Goal: Answer question/provide support

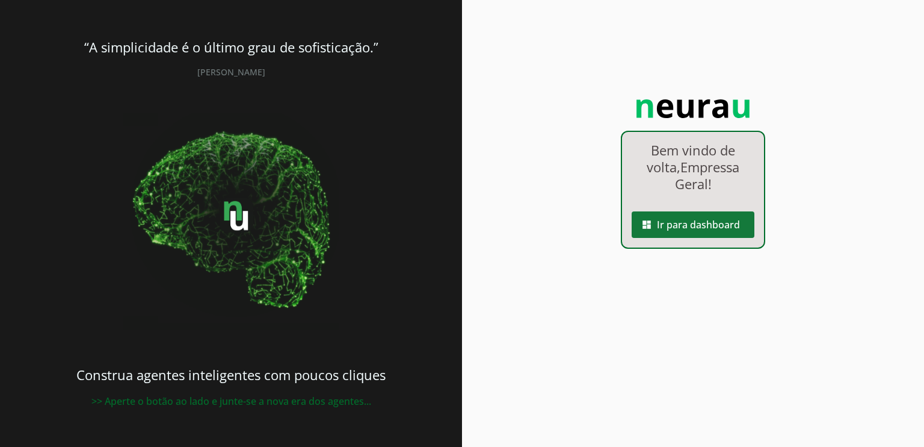
click at [693, 224] on span at bounding box center [693, 224] width 123 height 29
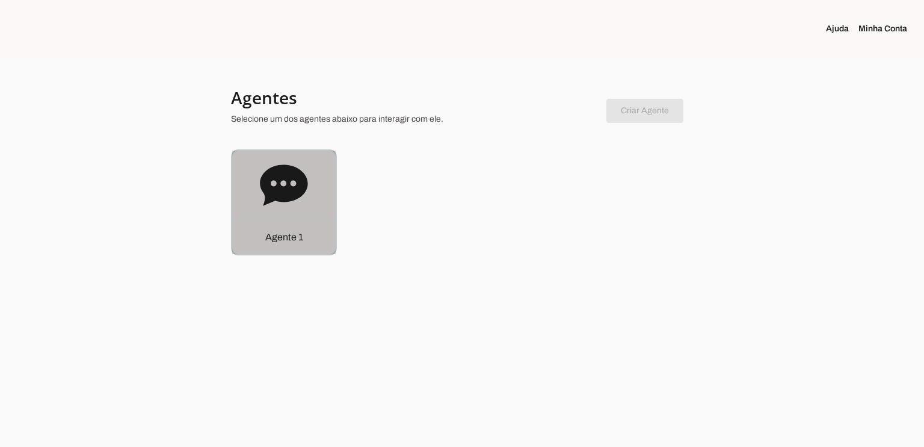
click at [310, 214] on div "Agente 1" at bounding box center [284, 202] width 104 height 104
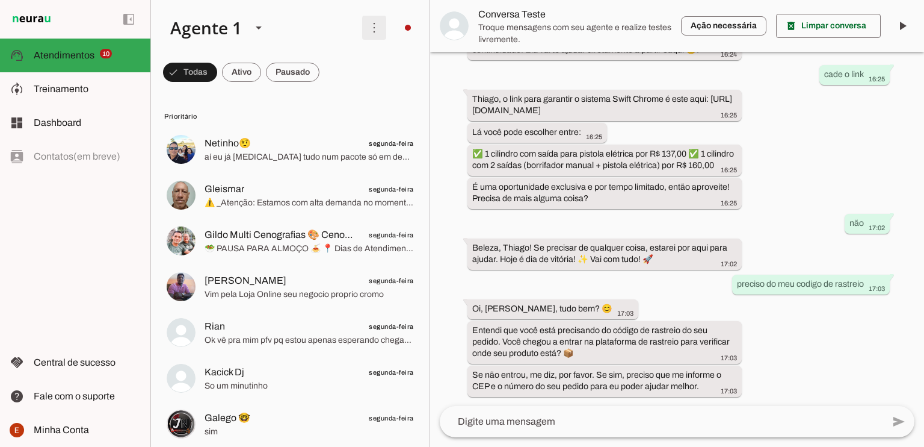
click at [370, 22] on span at bounding box center [374, 27] width 29 height 29
click at [367, 22] on span at bounding box center [374, 27] width 29 height 29
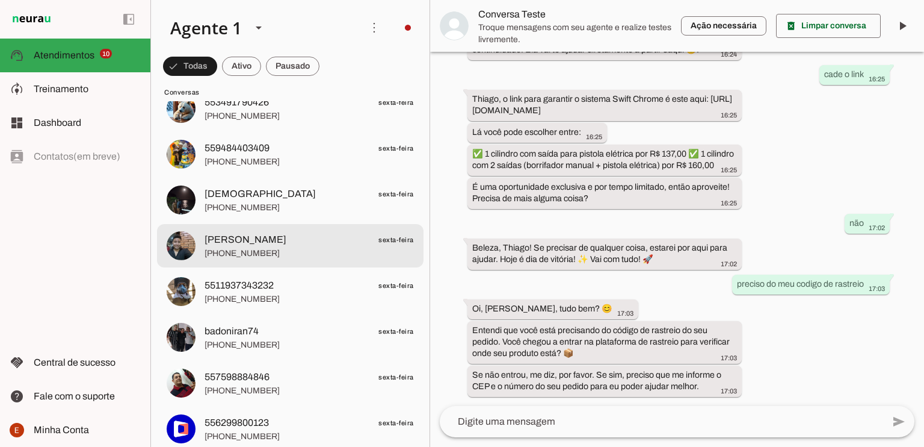
scroll to position [2247, 0]
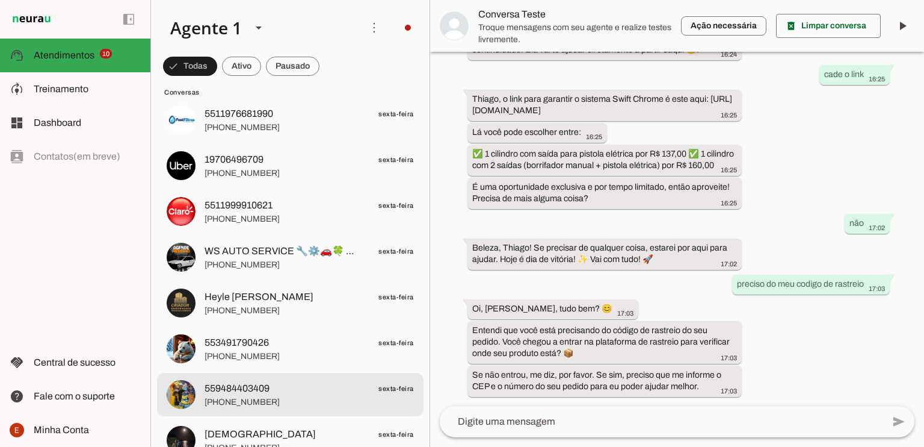
click at [301, 392] on span "559484403409 sexta-feira" at bounding box center [309, 388] width 209 height 15
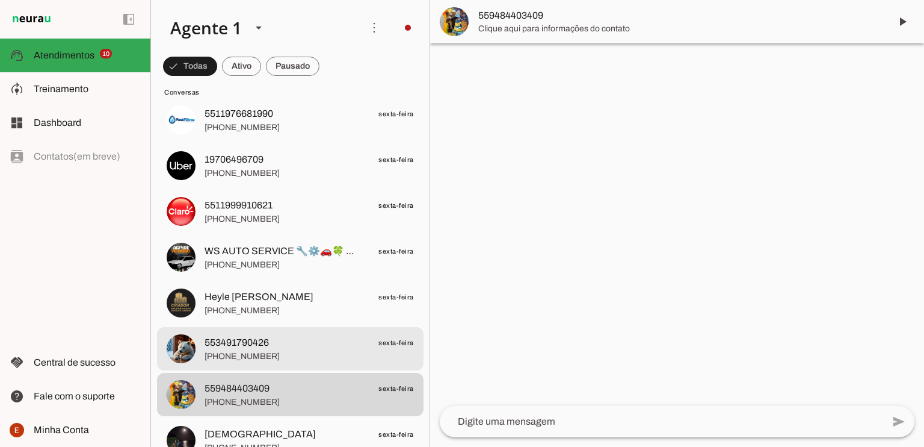
click at [303, 356] on span "[PHONE_NUMBER]" at bounding box center [309, 356] width 209 height 12
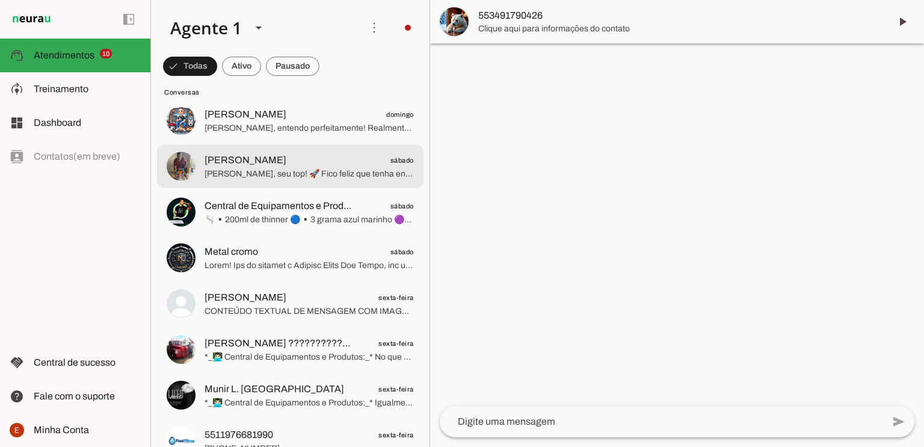
scroll to position [1444, 0]
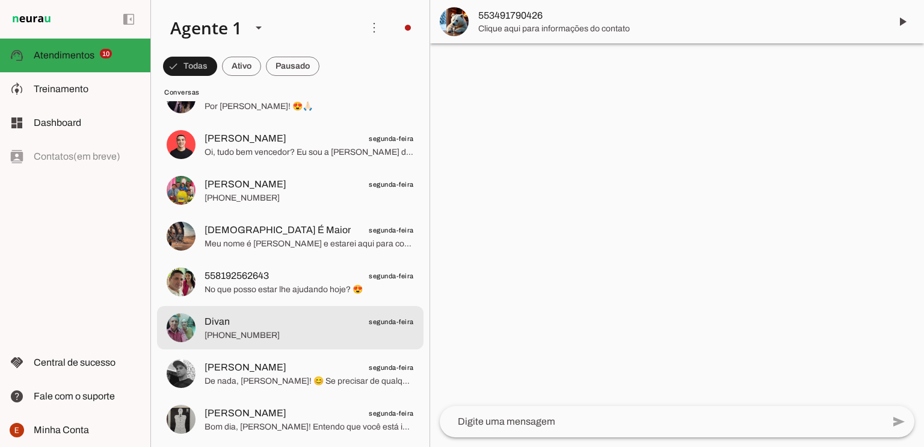
click at [297, 315] on span "Divan segunda-feira" at bounding box center [309, 321] width 209 height 15
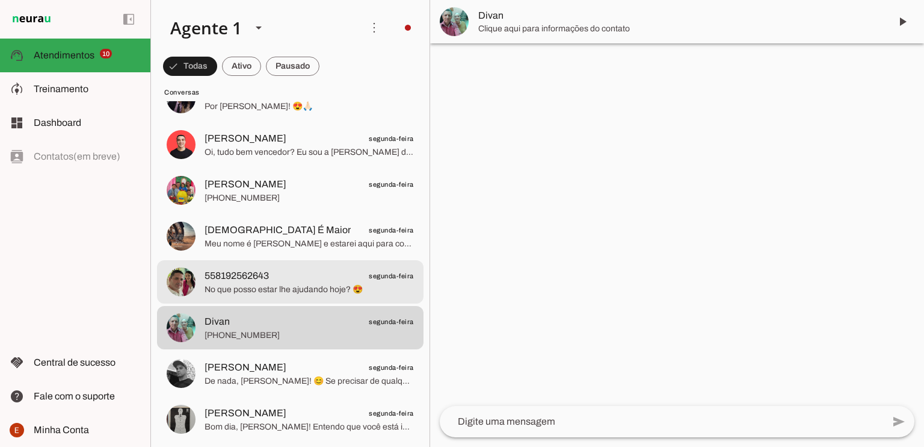
click at [296, 283] on span "No que posso estar lhe ajudando hoje? 😍" at bounding box center [309, 289] width 209 height 12
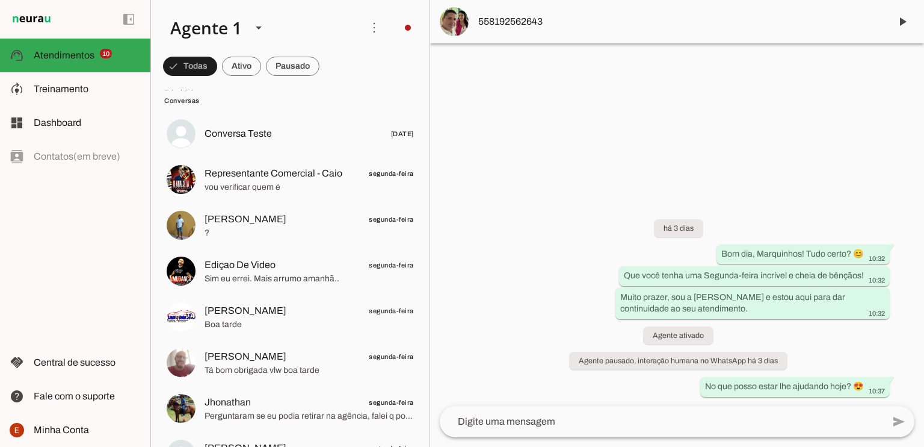
scroll to position [481, 0]
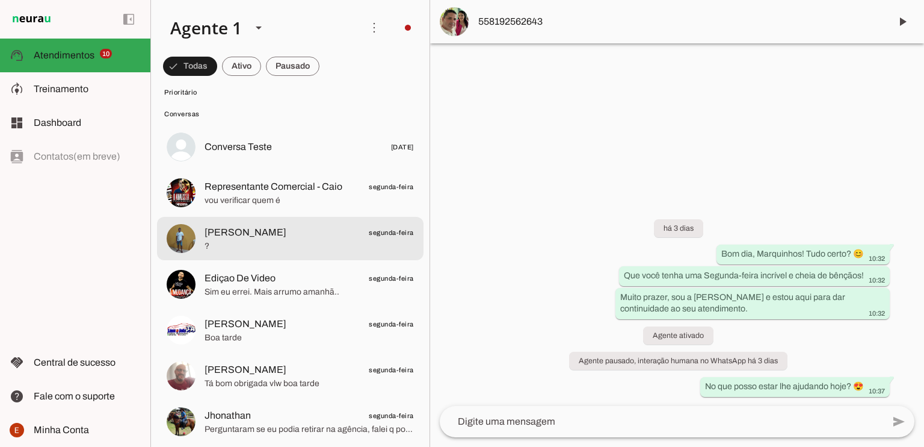
click at [299, 235] on span "[PERSON_NAME] segunda-feira" at bounding box center [309, 232] width 209 height 15
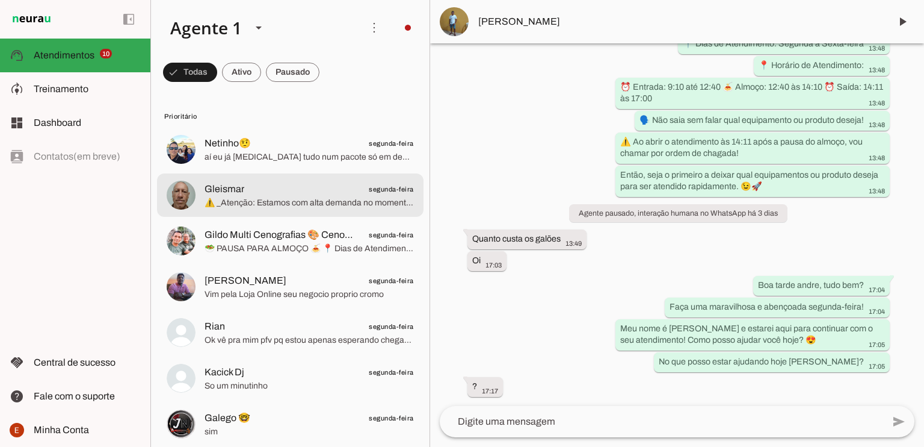
click at [309, 186] on span "Gleismar segunda-feira" at bounding box center [309, 189] width 209 height 15
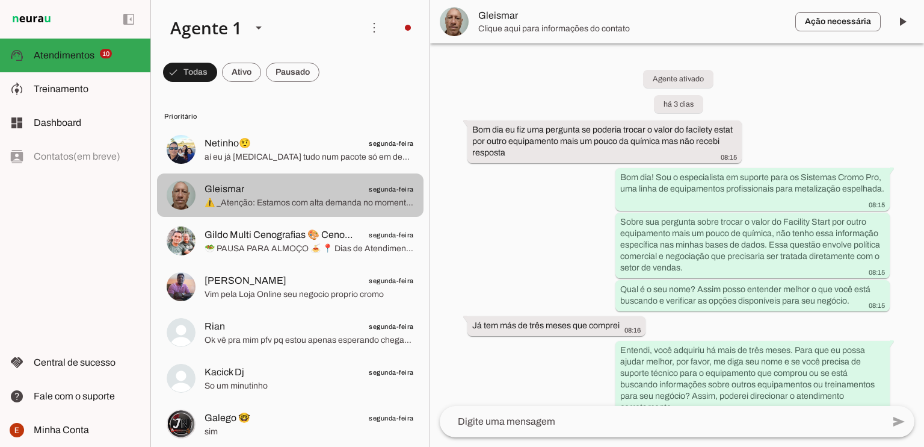
scroll to position [1720, 0]
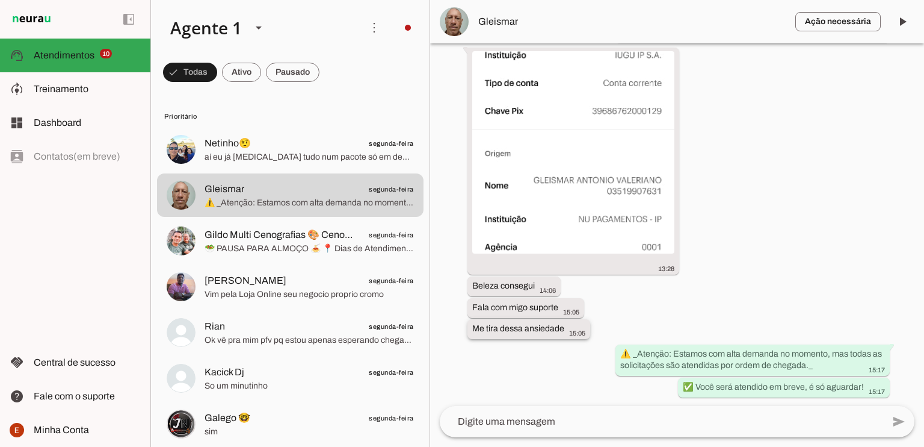
drag, startPoint x: 518, startPoint y: 327, endPoint x: 578, endPoint y: 324, distance: 59.6
click at [578, 324] on div "Me tira dessa ansiedade 15:05" at bounding box center [528, 330] width 113 height 15
click at [567, 210] on img at bounding box center [573, 152] width 202 height 202
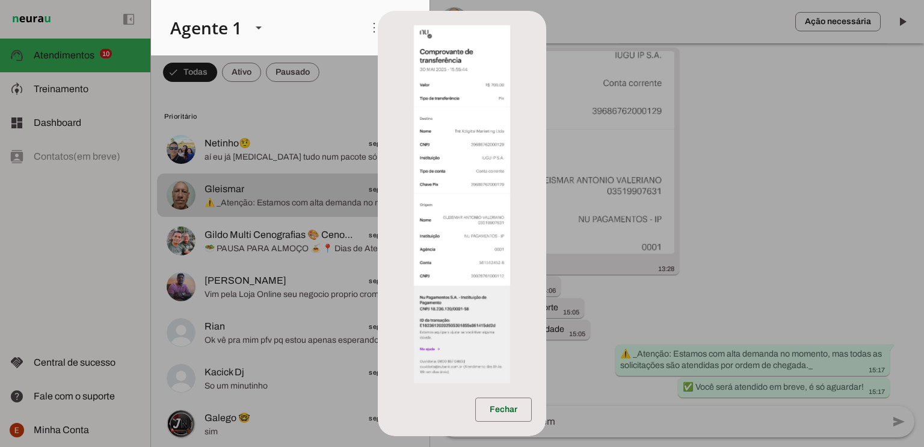
click at [546, 198] on dialog "Fechar" at bounding box center [462, 223] width 169 height 425
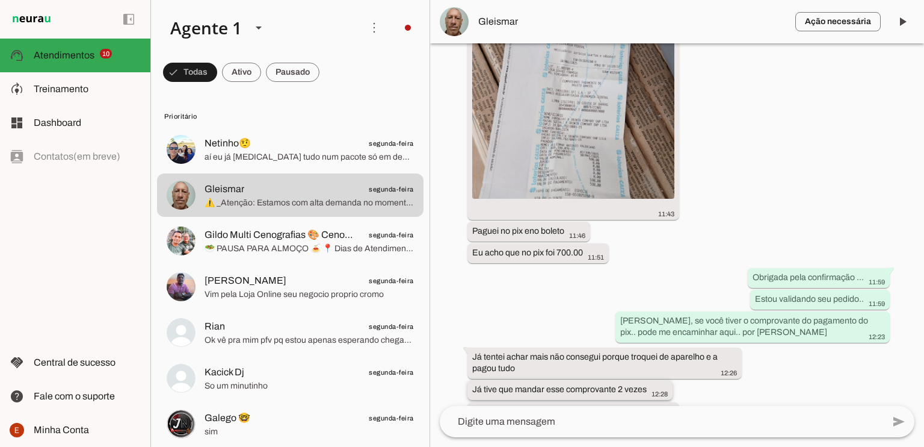
scroll to position [757, 0]
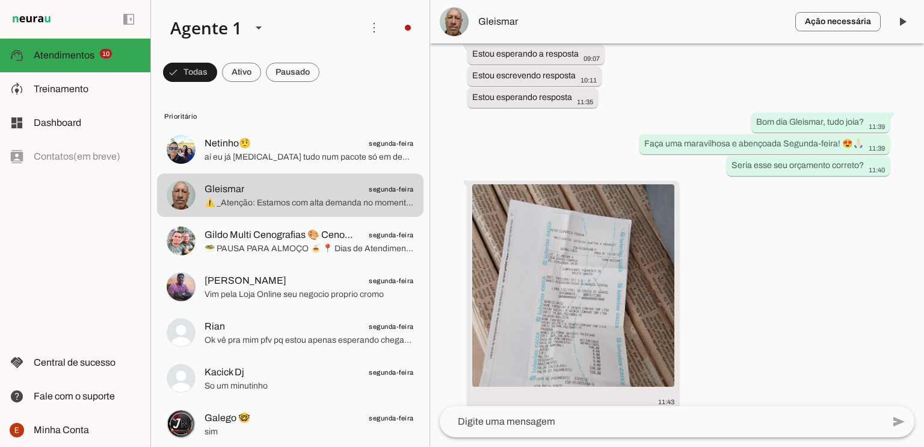
click at [578, 263] on img at bounding box center [573, 285] width 202 height 202
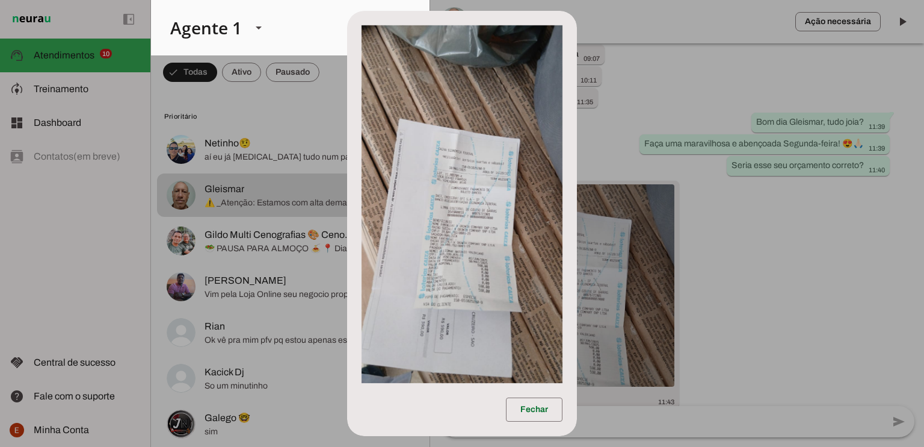
click at [531, 226] on img at bounding box center [462, 203] width 201 height 357
click at [577, 264] on dialog "Fechar" at bounding box center [462, 223] width 230 height 425
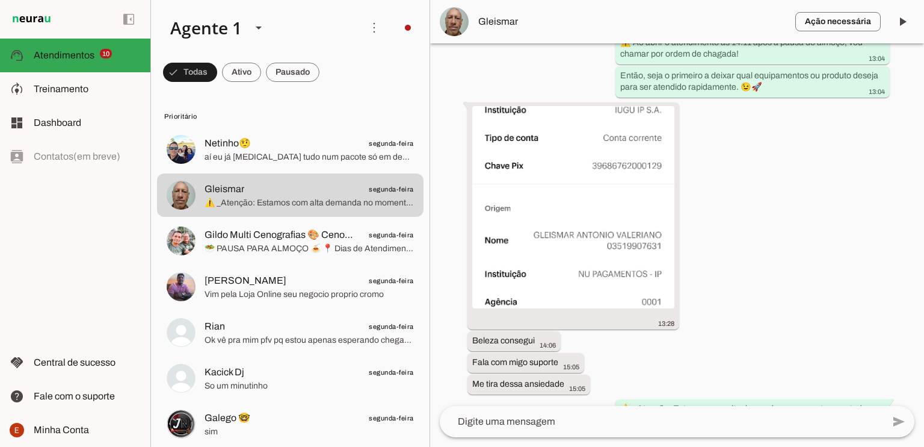
scroll to position [1720, 0]
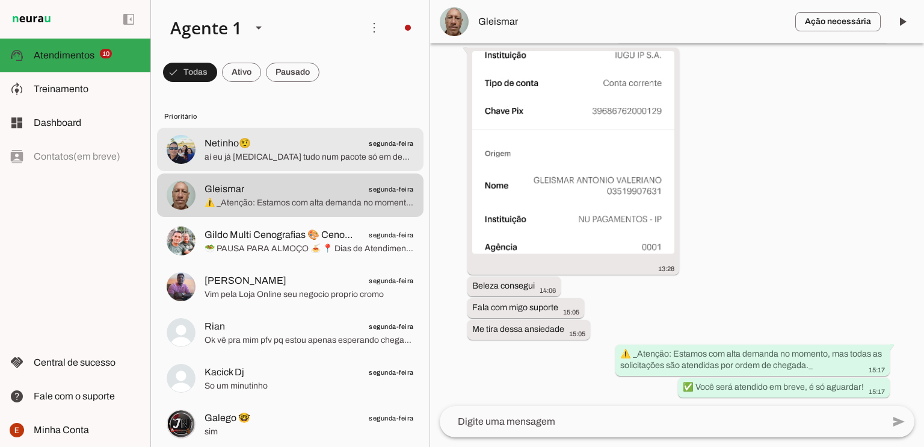
click at [326, 149] on span "Netinho🤨 segunda-feira" at bounding box center [309, 143] width 209 height 15
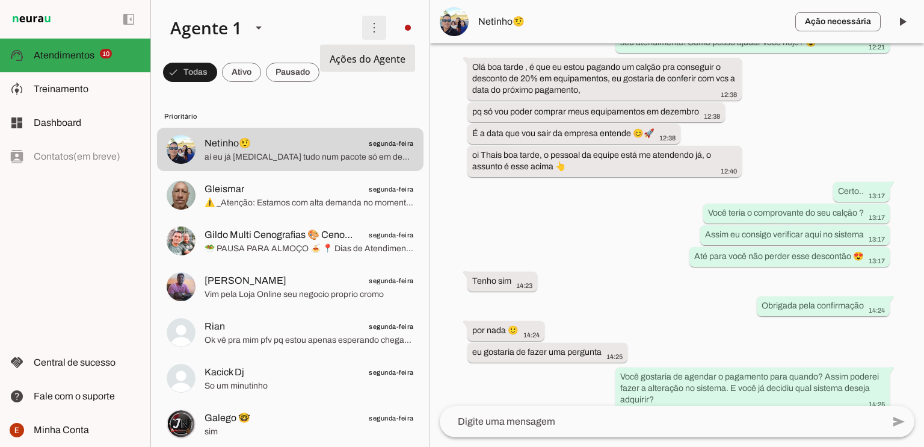
click at [373, 25] on span at bounding box center [374, 27] width 29 height 29
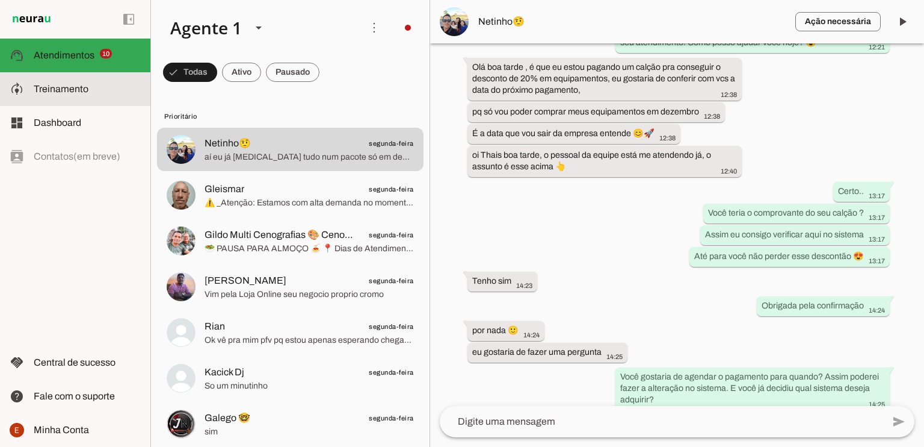
click at [102, 79] on md-item "model_training Treinamento Treinamento" at bounding box center [75, 89] width 150 height 34
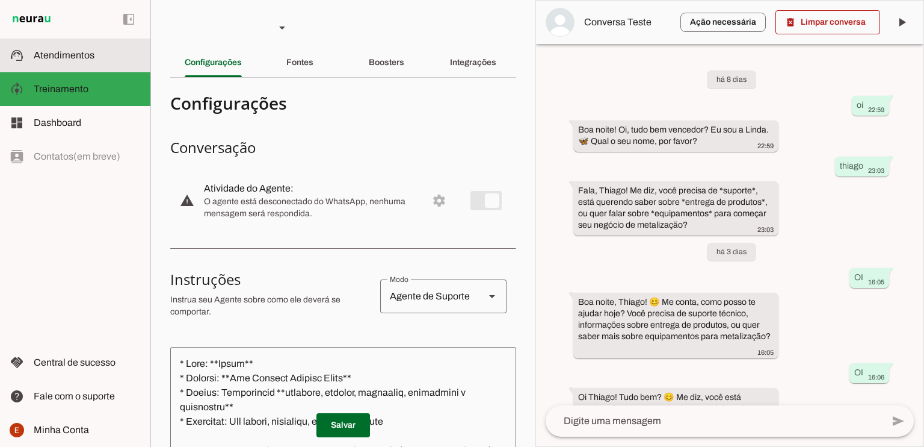
scroll to position [1427, 0]
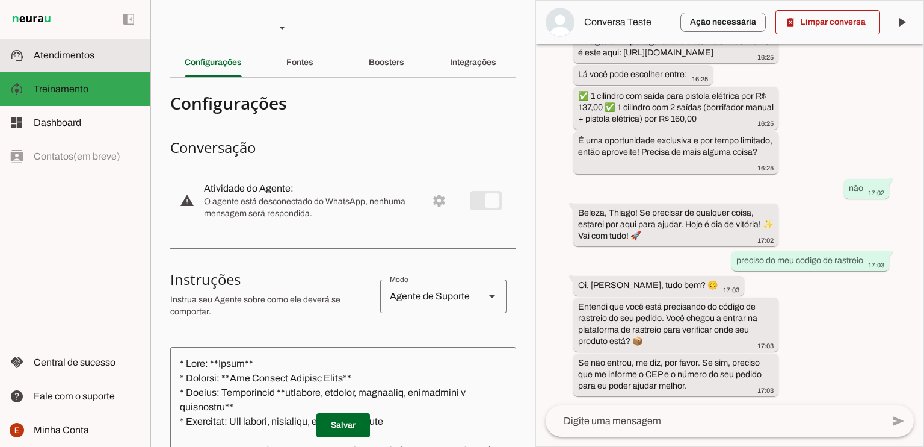
click at [67, 52] on span "Atendimentos" at bounding box center [64, 55] width 61 height 10
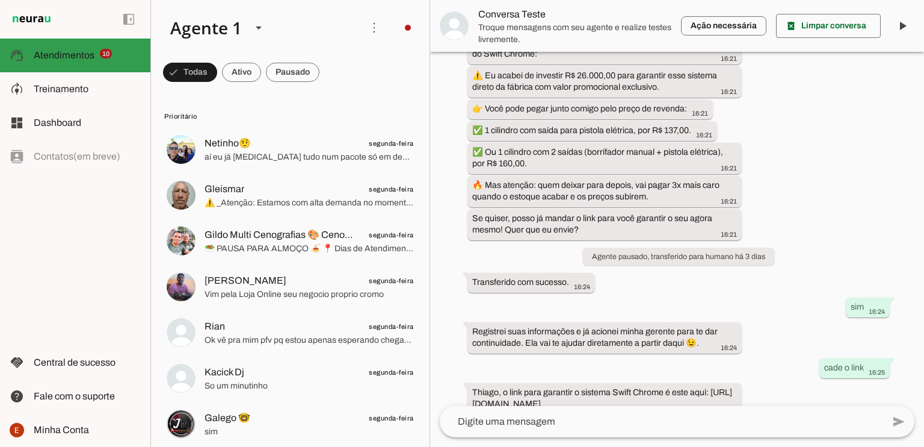
scroll to position [1183, 0]
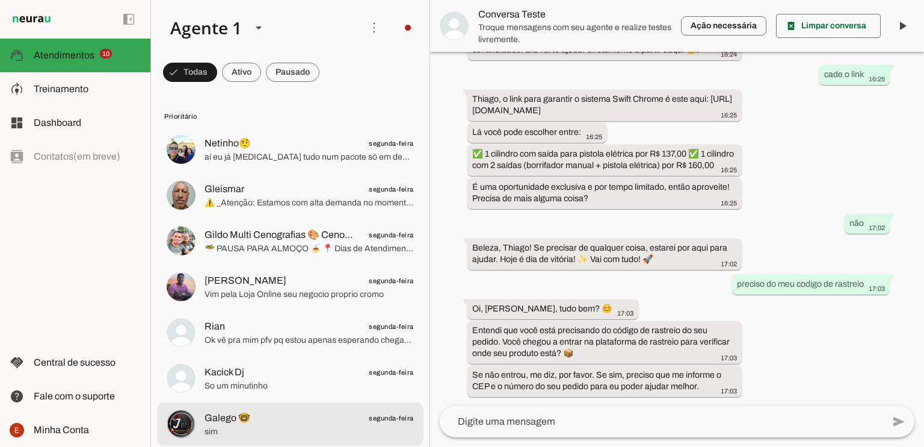
click at [265, 412] on span "Galego 🤓 segunda-feira" at bounding box center [309, 417] width 209 height 15
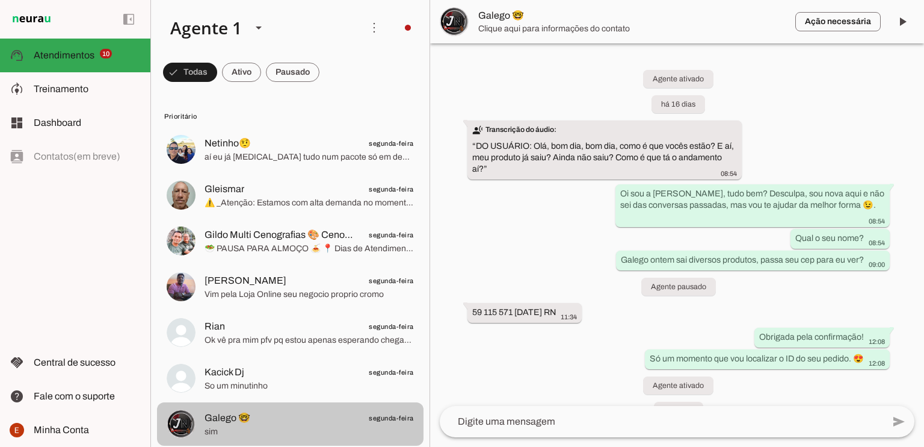
scroll to position [666, 0]
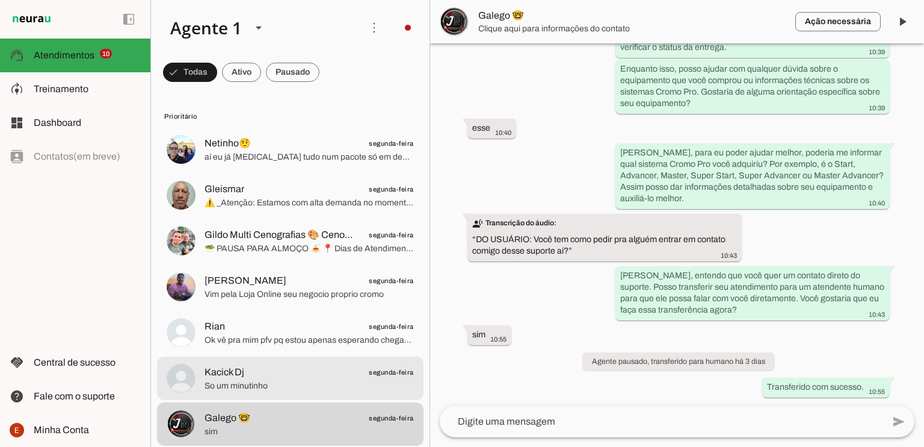
click at [276, 385] on span "So um minutinho" at bounding box center [309, 386] width 209 height 12
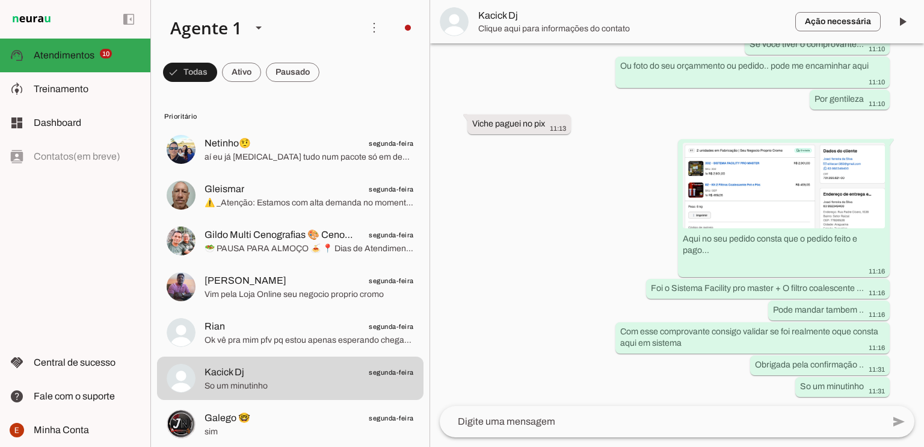
scroll to position [3243, 0]
